Goal: Information Seeking & Learning: Learn about a topic

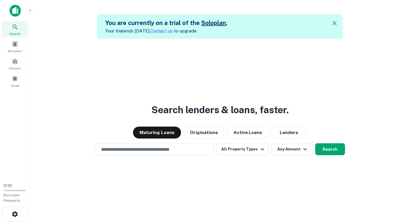
click at [92, 65] on div "Search lenders & loans, faster. Maturing Loans Originations Active Loans Lender…" at bounding box center [220, 151] width 370 height 224
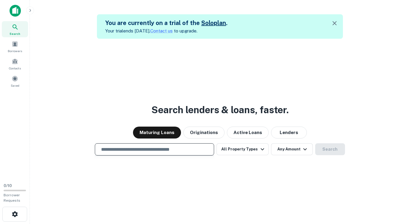
click at [115, 149] on input "text" at bounding box center [154, 149] width 114 height 7
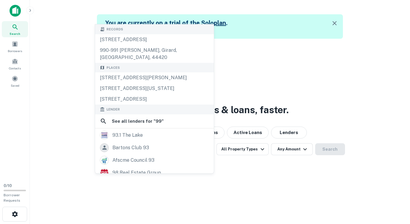
click at [51, 39] on div "Search lenders & loans, faster. Maturing Loans Originations Active Loans Lender…" at bounding box center [220, 151] width 370 height 224
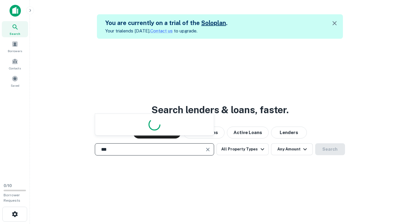
click at [136, 149] on input "**" at bounding box center [149, 149] width 105 height 7
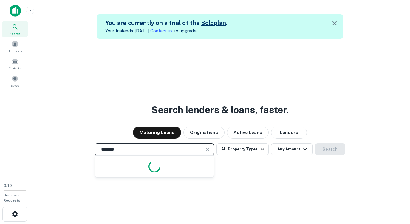
type input "********"
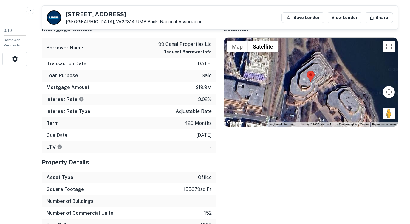
scroll to position [155, 0]
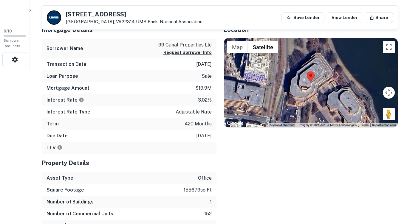
click at [294, 179] on div "Location ← Move left → Move right ↑ Move up ↓ Move down + Zoom in - Zoom out Ho…" at bounding box center [307, 126] width 182 height 211
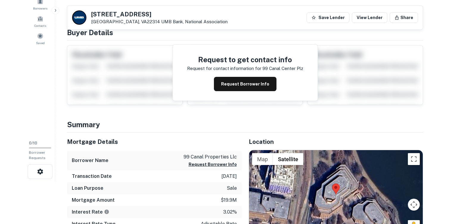
scroll to position [0, 0]
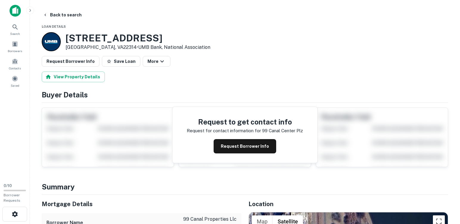
click at [30, 11] on icon "button" at bounding box center [30, 10] width 1 height 3
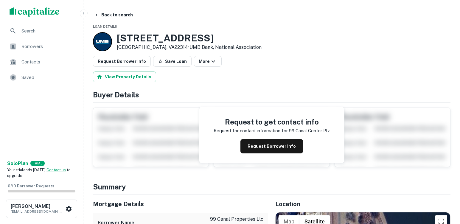
click at [267, 72] on div "View Property Details" at bounding box center [272, 77] width 358 height 11
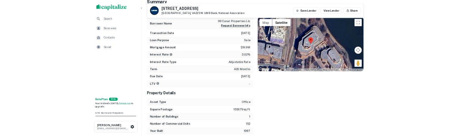
scroll to position [167, 0]
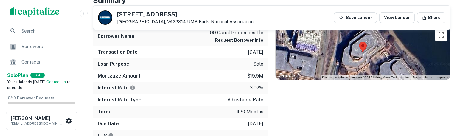
click at [298, 107] on div "Location ← Move left → Move right ↑ Move up ↓ Move down + Zoom in - Zoom out Ho…" at bounding box center [359, 113] width 182 height 211
